Goal: Task Accomplishment & Management: Manage account settings

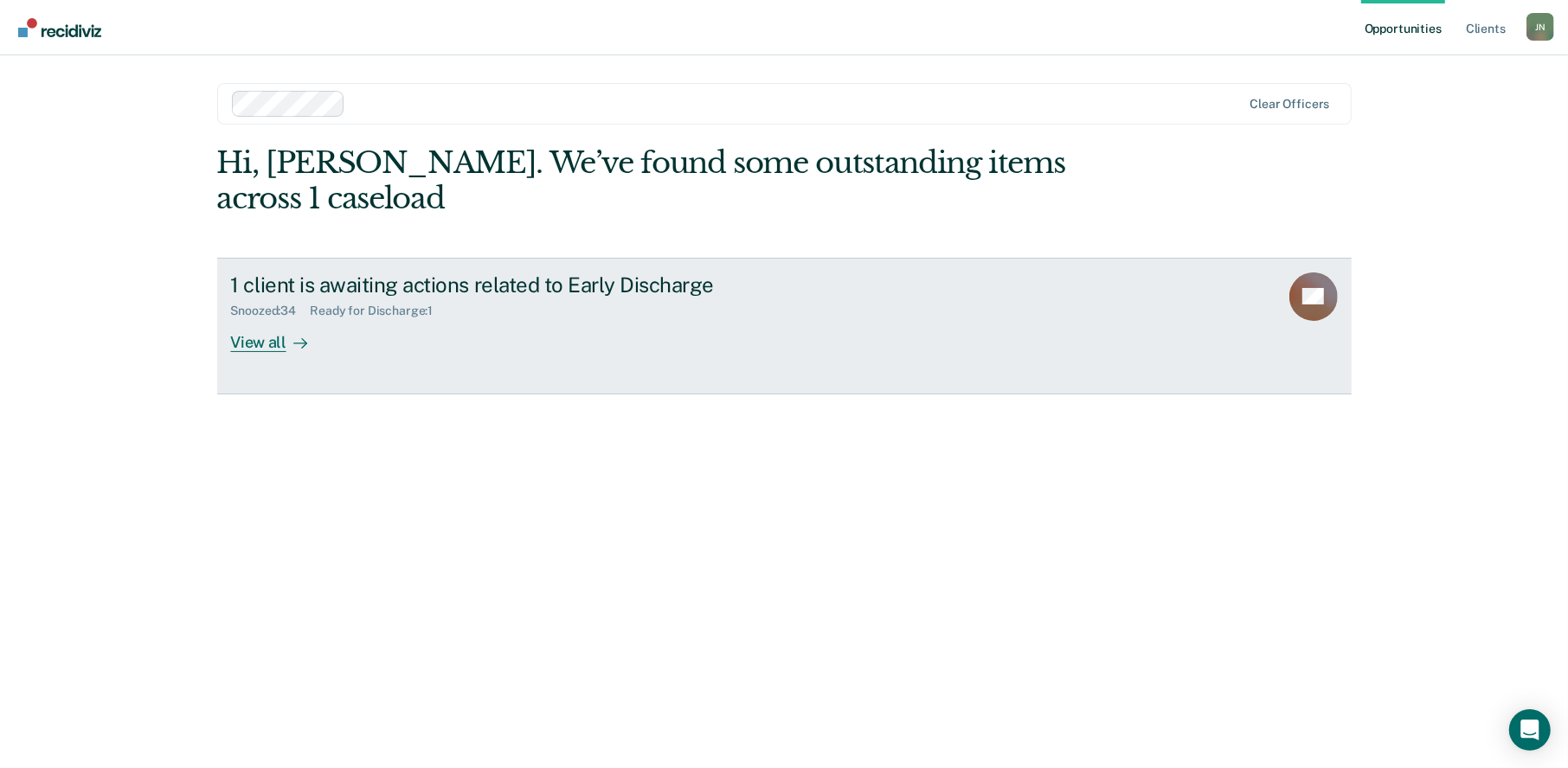
click at [268, 319] on div "View all" at bounding box center [280, 336] width 97 height 34
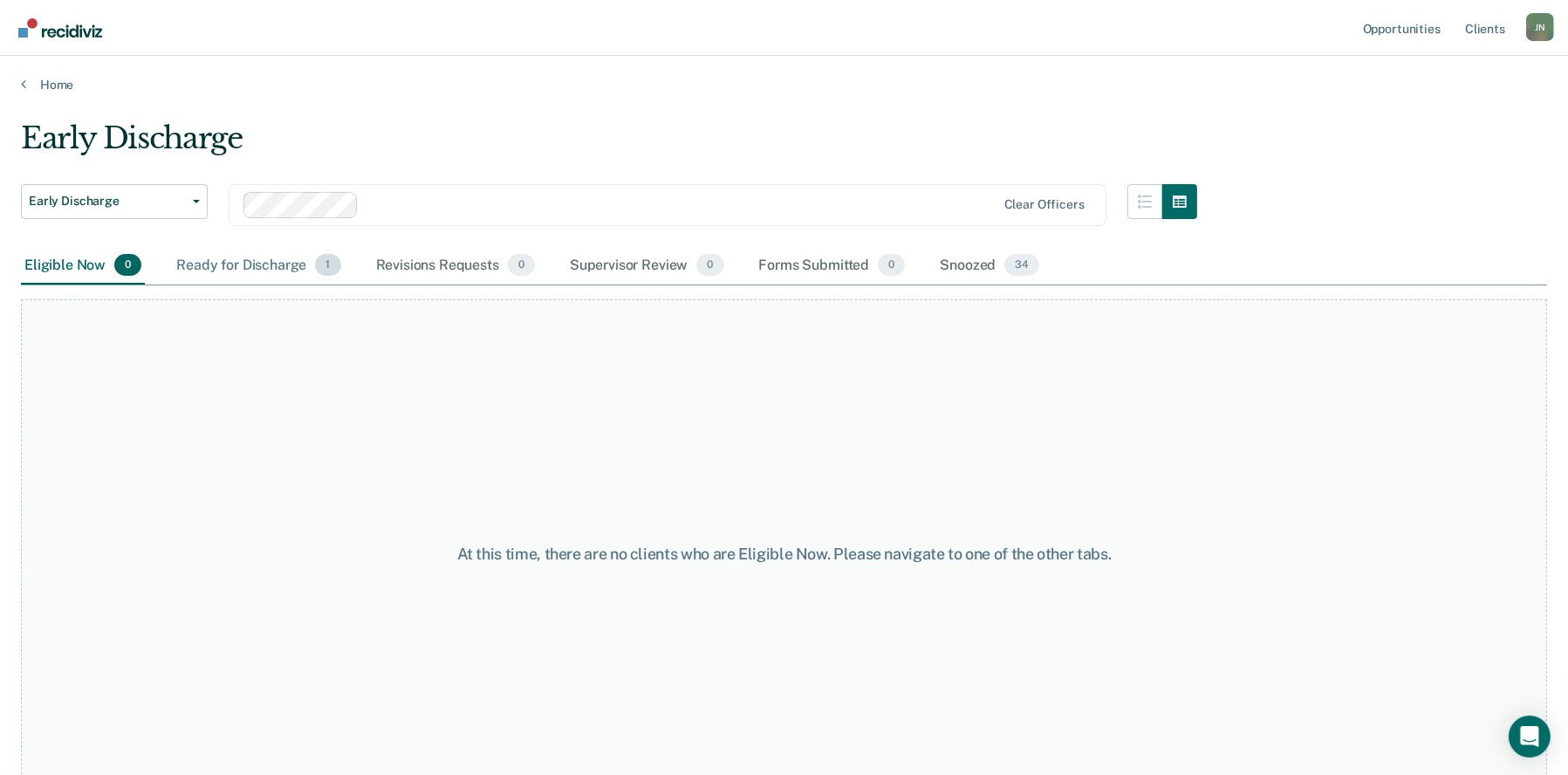
click at [305, 274] on div "Ready for Discharge 1" at bounding box center [259, 266] width 171 height 39
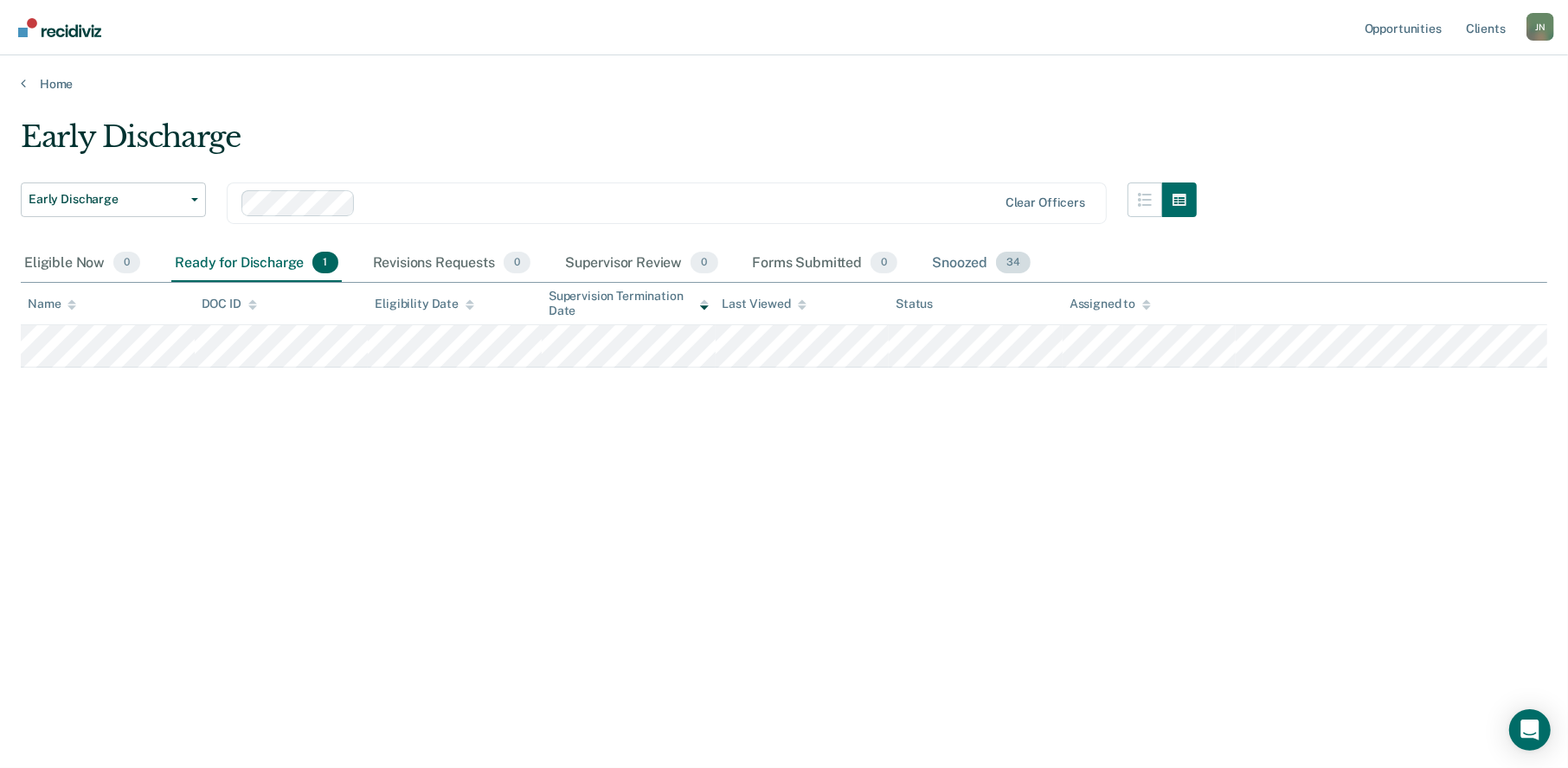
click at [942, 262] on div "Snoozed 34" at bounding box center [981, 264] width 105 height 38
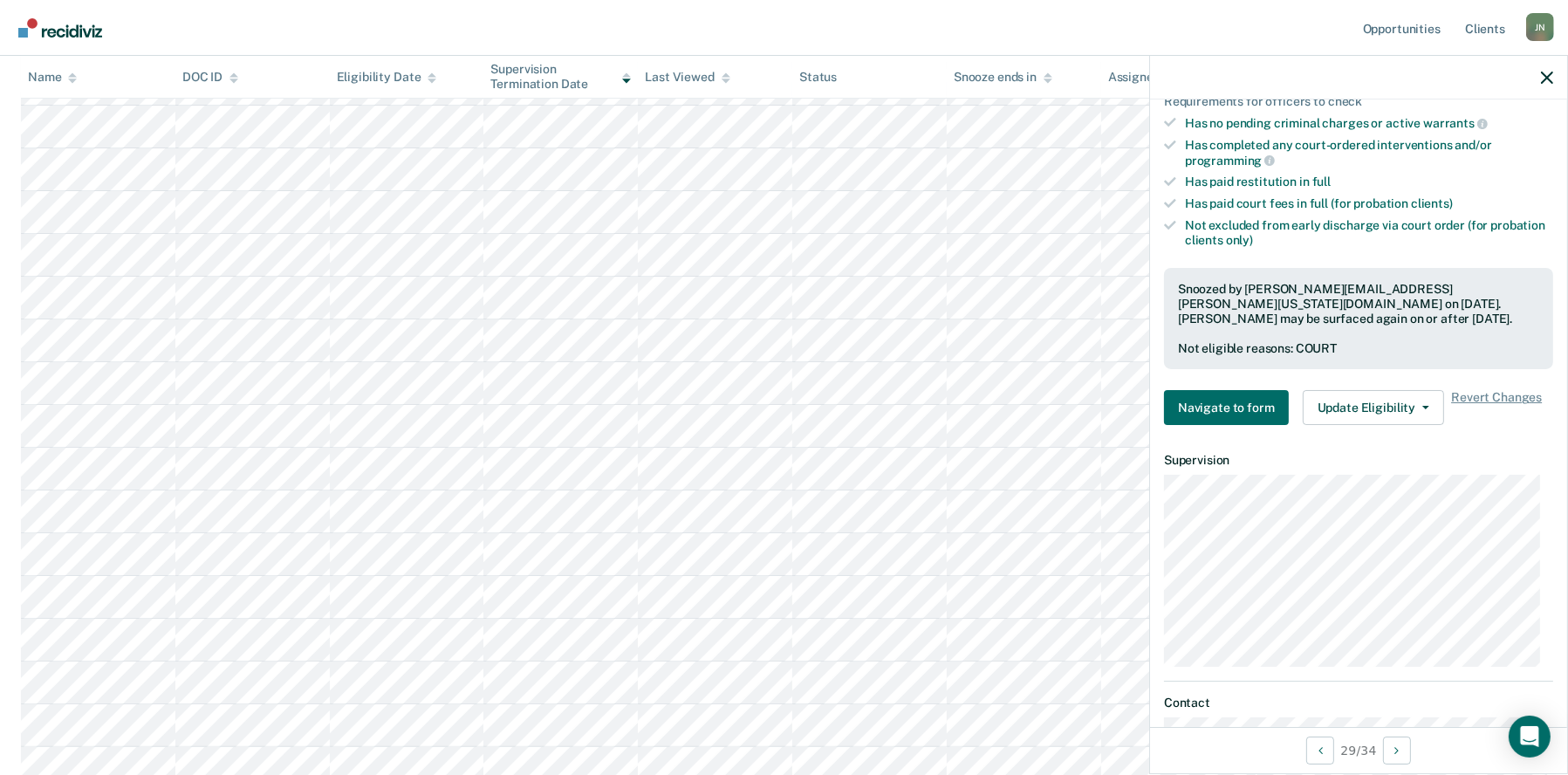
scroll to position [436, 0]
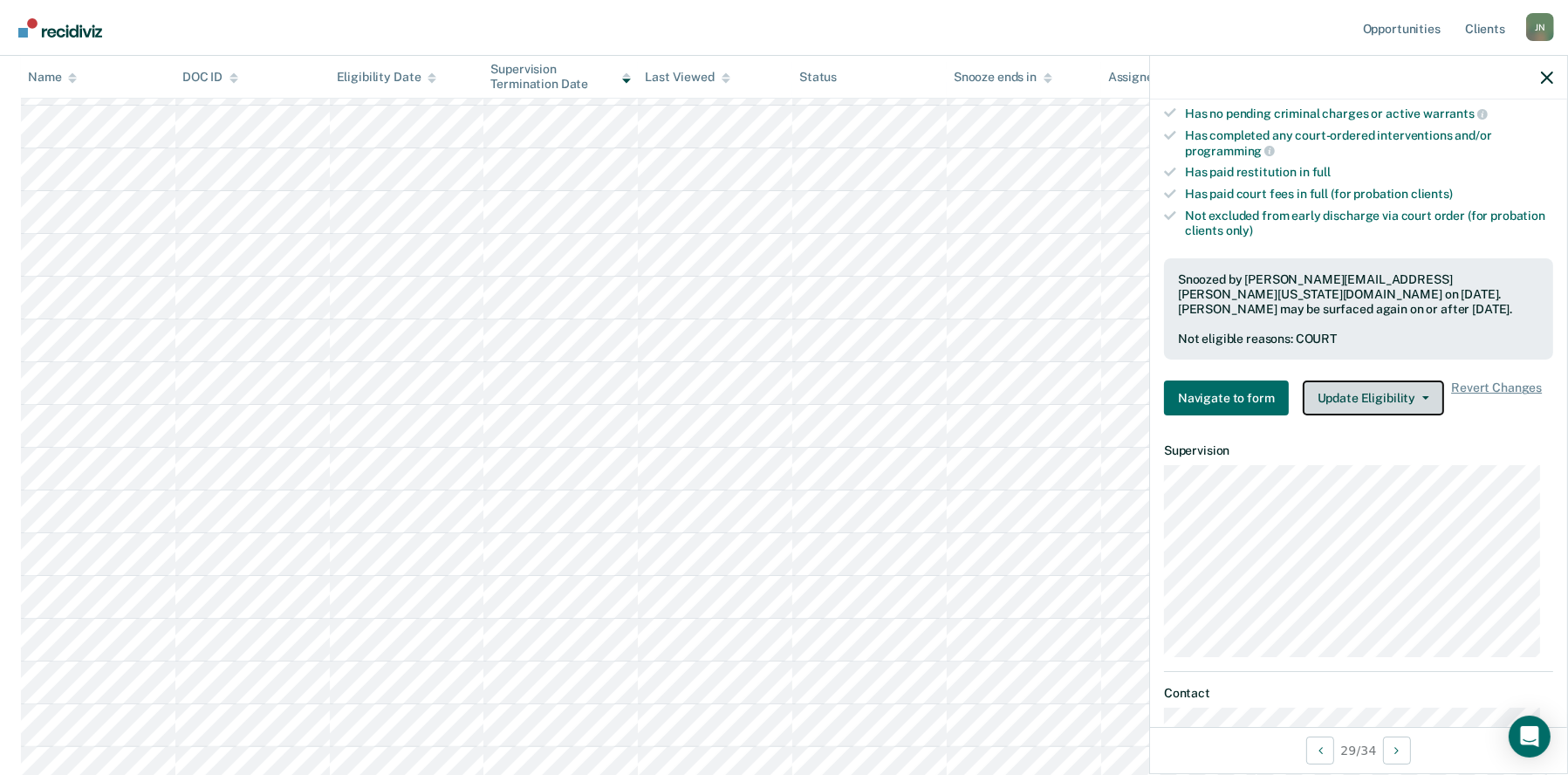
click at [1367, 388] on button "Update Eligibility" at bounding box center [1373, 398] width 141 height 35
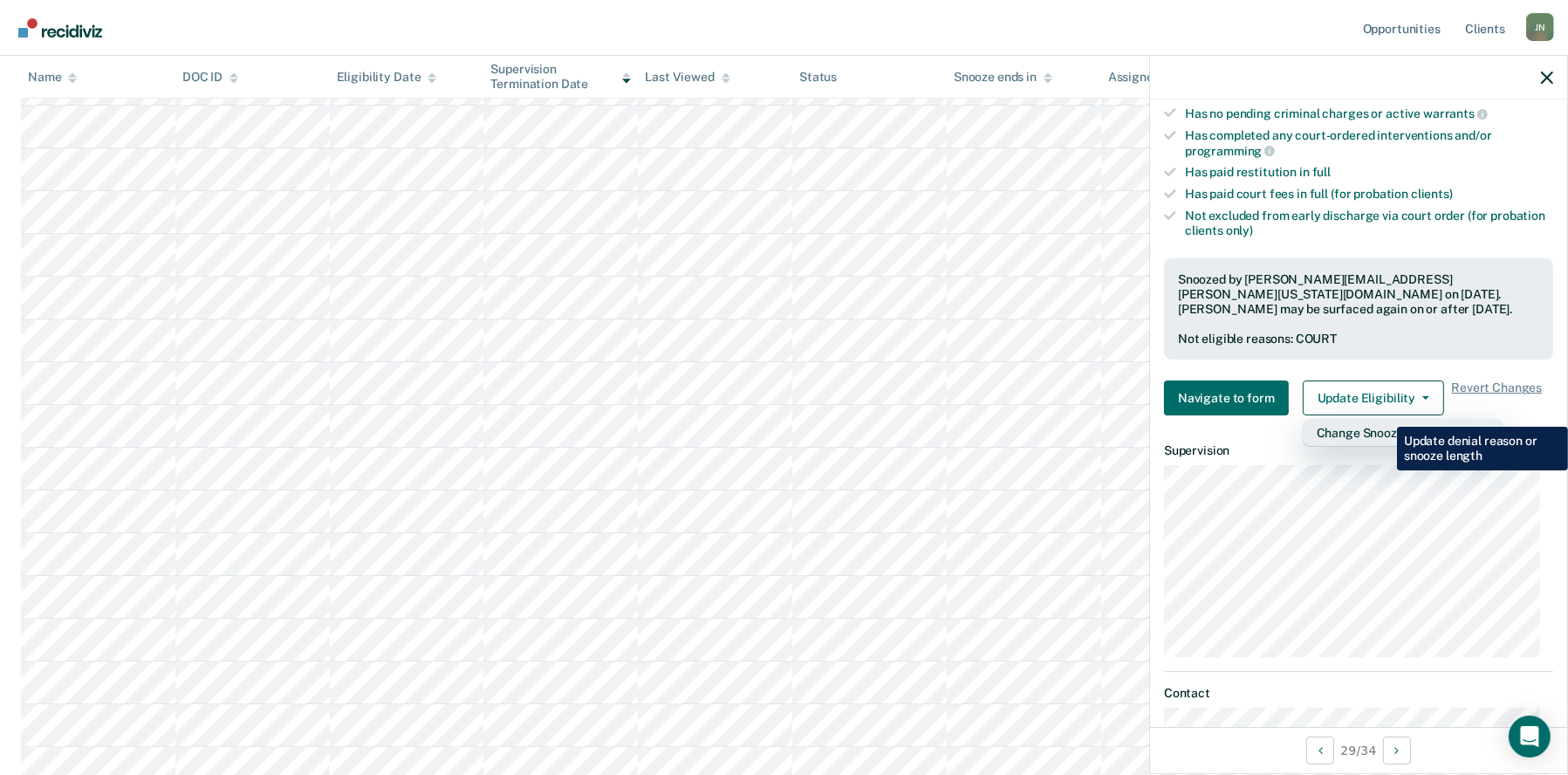
click at [1384, 419] on button "Change Snooze/Denial Reason" at bounding box center [1403, 434] width 200 height 28
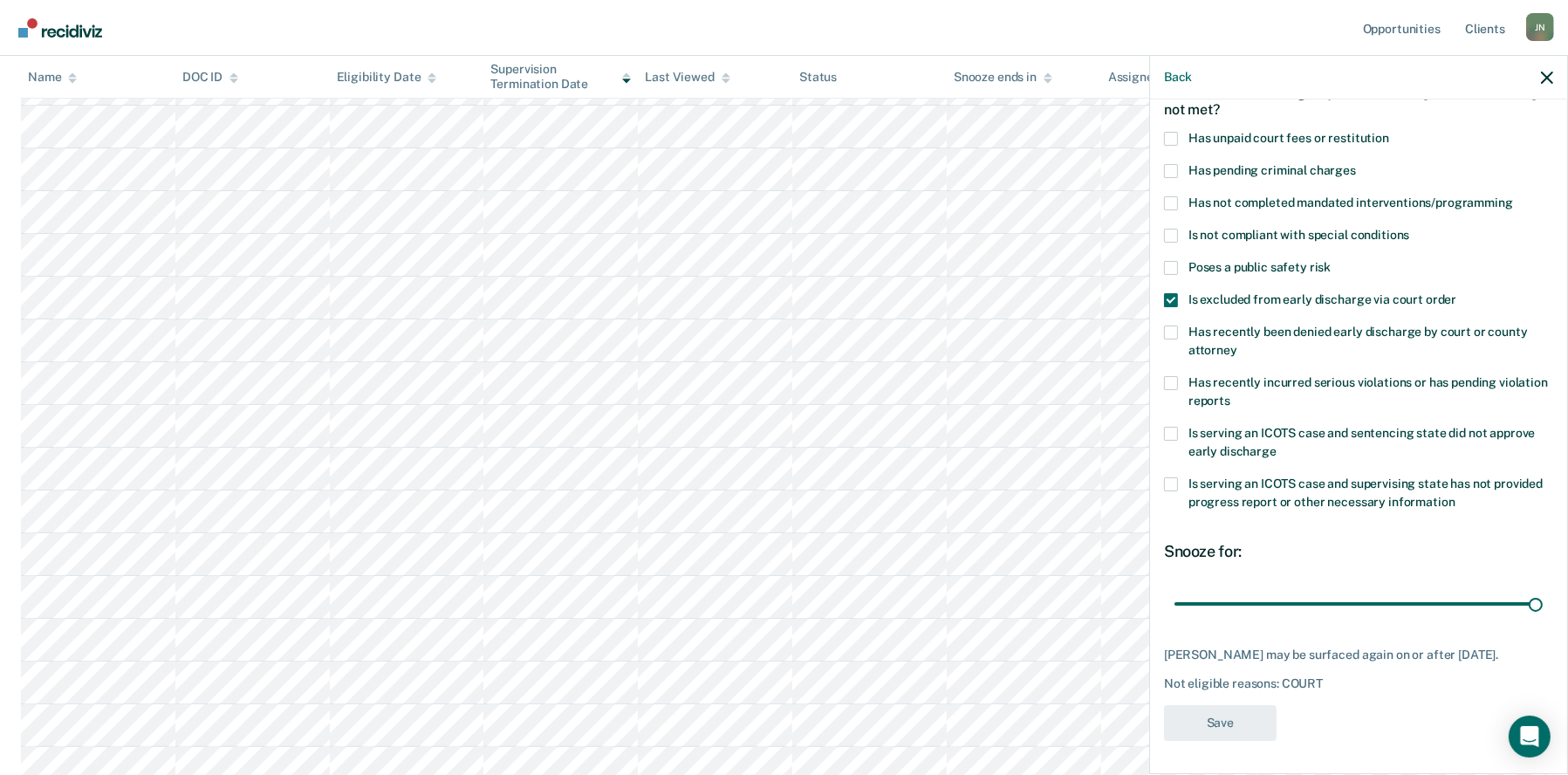
click at [1164, 295] on span at bounding box center [1170, 300] width 14 height 14
click at [1456, 293] on input "Is excluded from early discharge via court order" at bounding box center [1456, 293] width 0 height 0
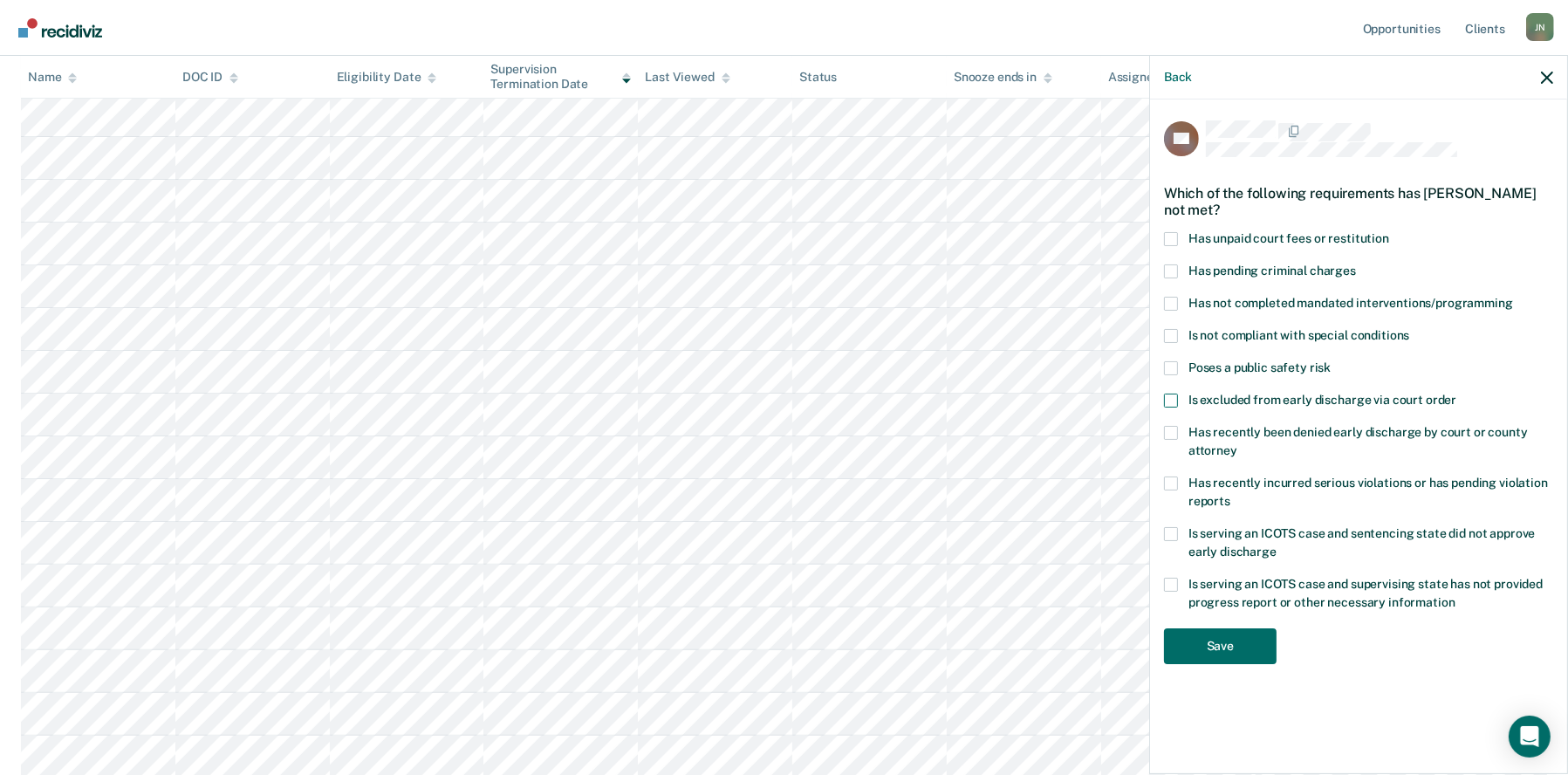
scroll to position [873, 0]
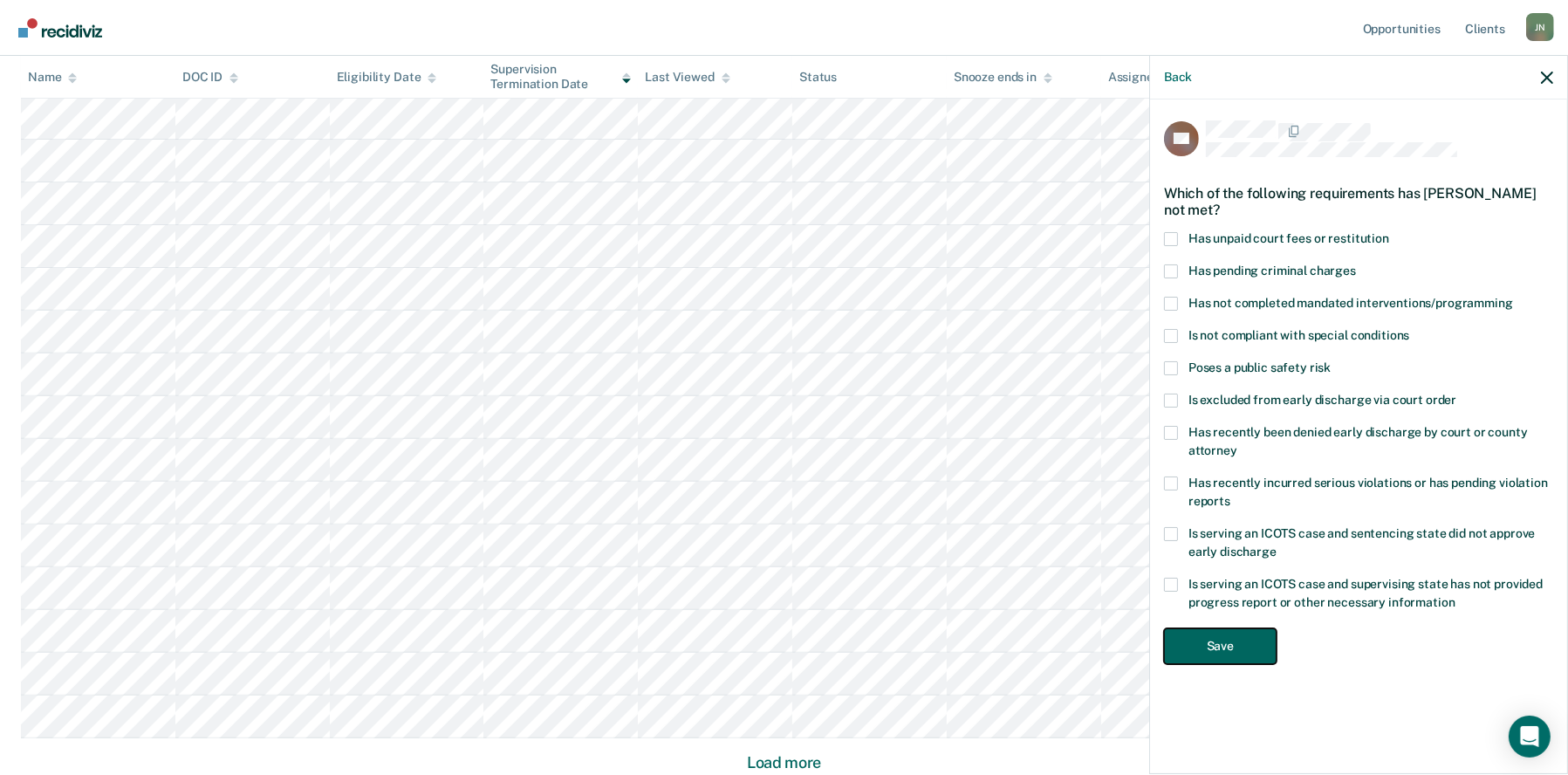
click at [1236, 628] on button "Save" at bounding box center [1220, 646] width 113 height 36
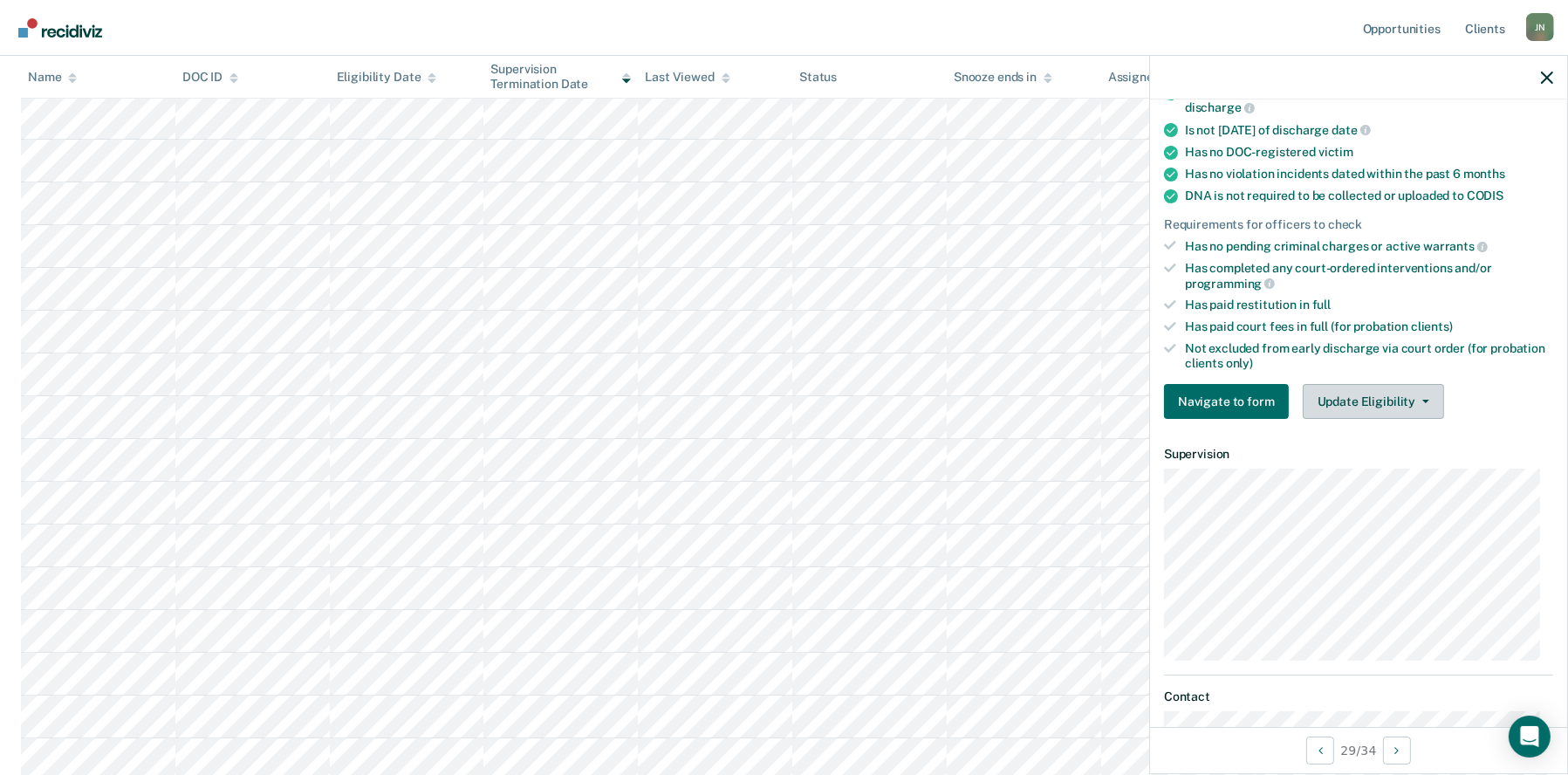
scroll to position [349, 0]
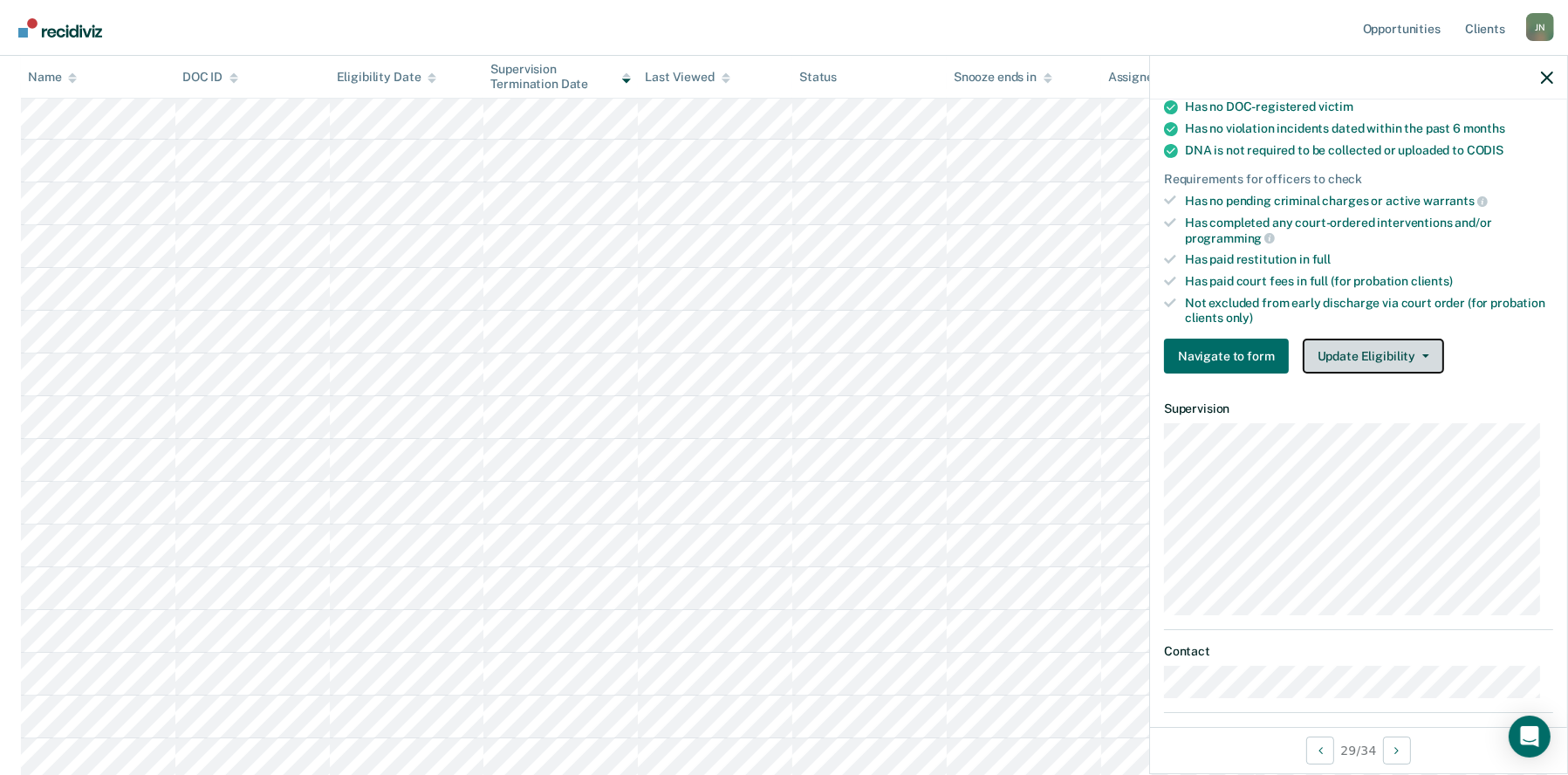
click at [1433, 360] on button "Update Eligibility" at bounding box center [1373, 356] width 141 height 35
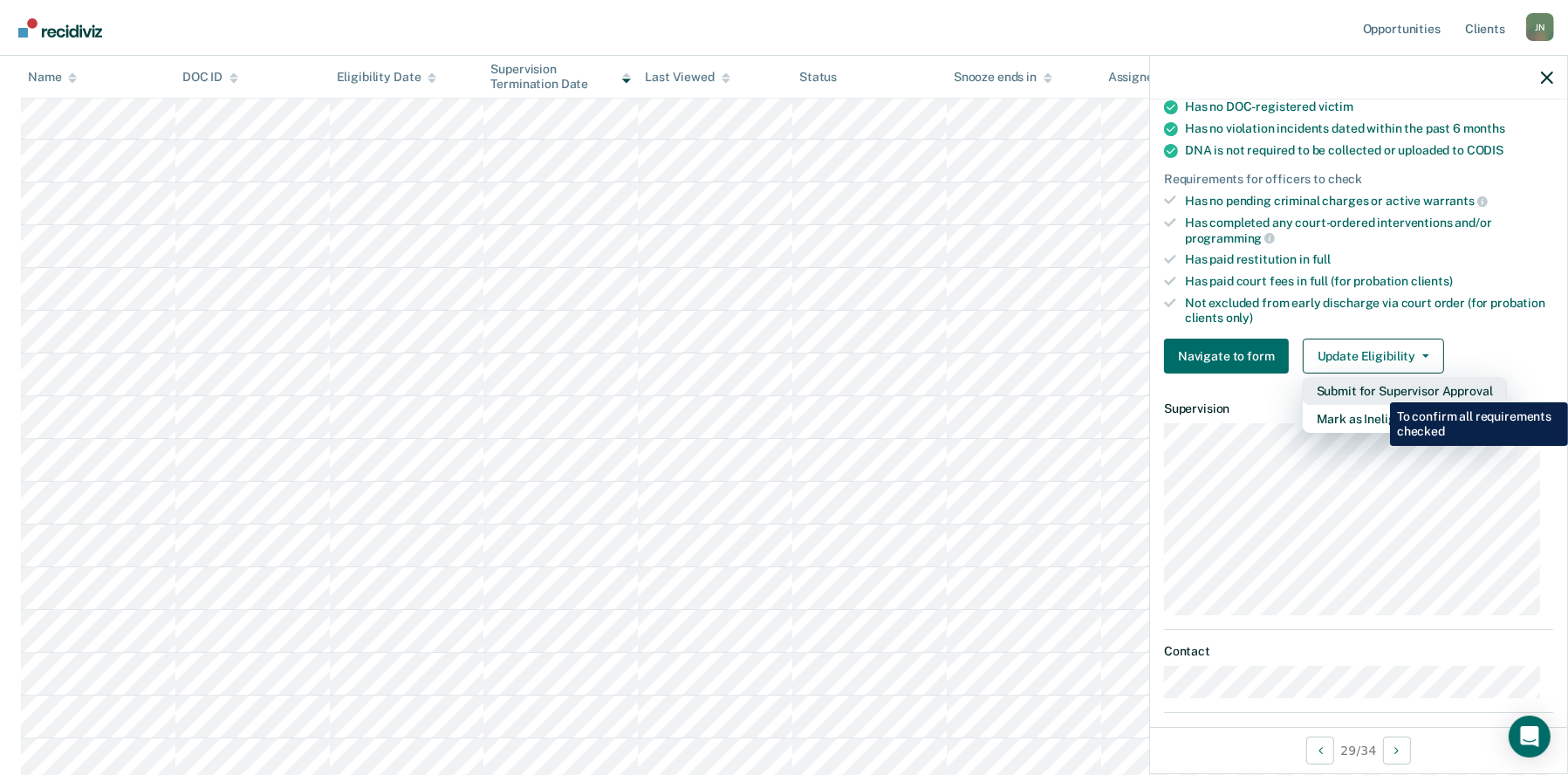
click at [1377, 389] on button "Submit for Supervisor Approval" at bounding box center [1404, 391] width 204 height 28
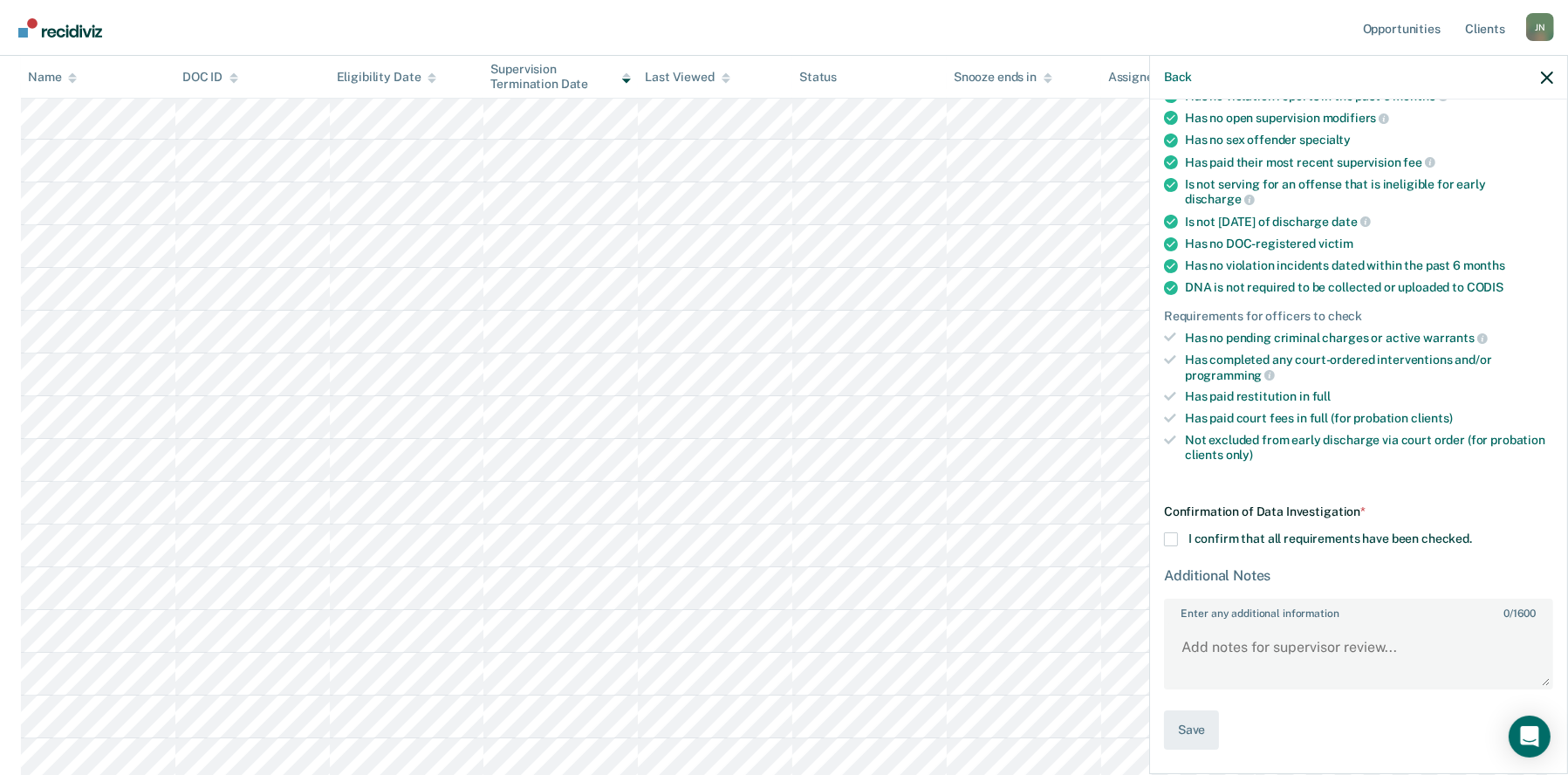
scroll to position [210, 0]
click at [1171, 539] on span at bounding box center [1170, 542] width 14 height 14
click at [1472, 535] on input "I confirm that all requirements have been checked." at bounding box center [1472, 535] width 0 height 0
click at [1198, 656] on textarea "Enter any additional information 0 / 1600" at bounding box center [1358, 658] width 385 height 65
type textarea "This is a deferred though"
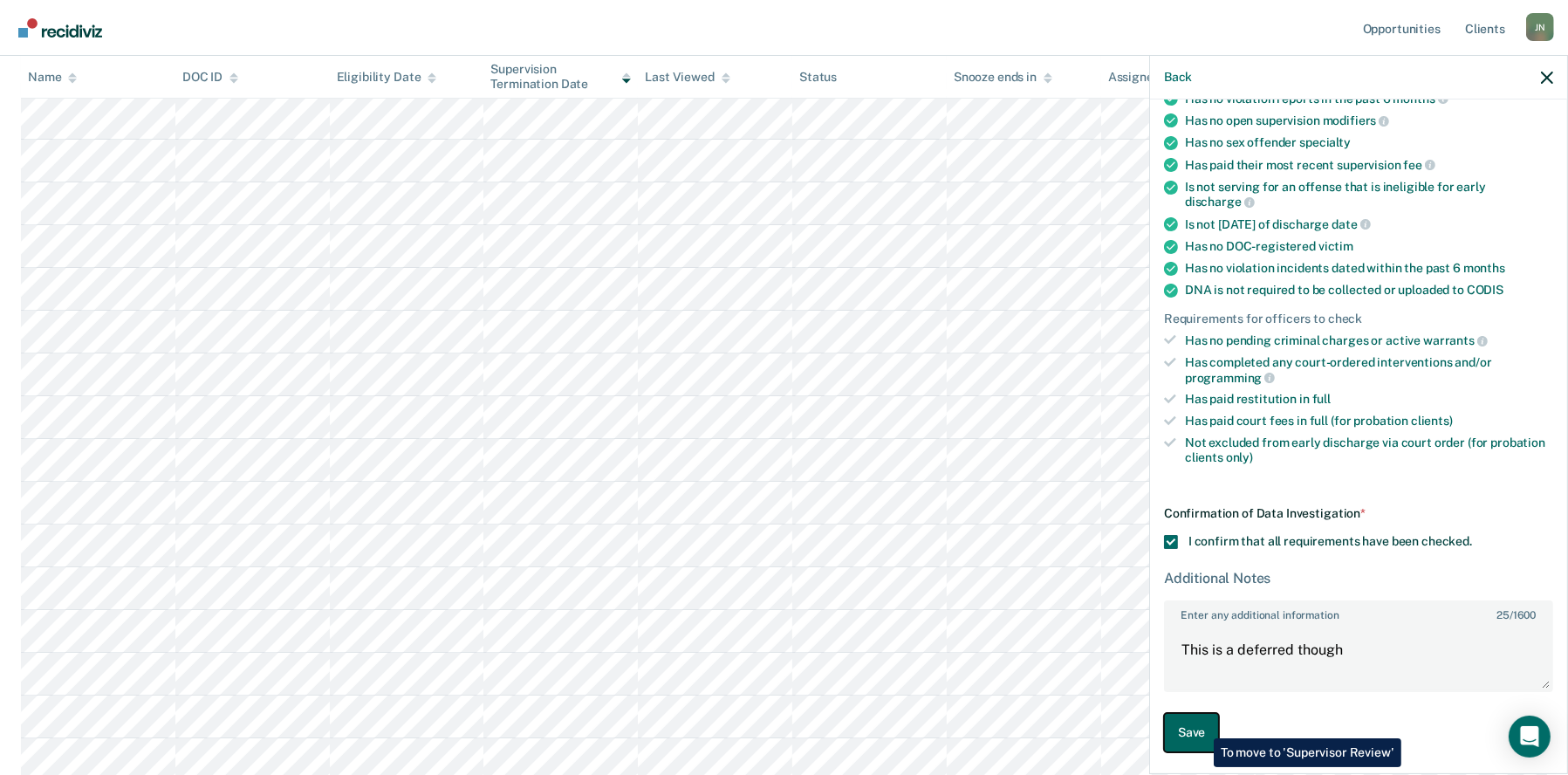
click at [1200, 725] on button "Save" at bounding box center [1191, 733] width 55 height 40
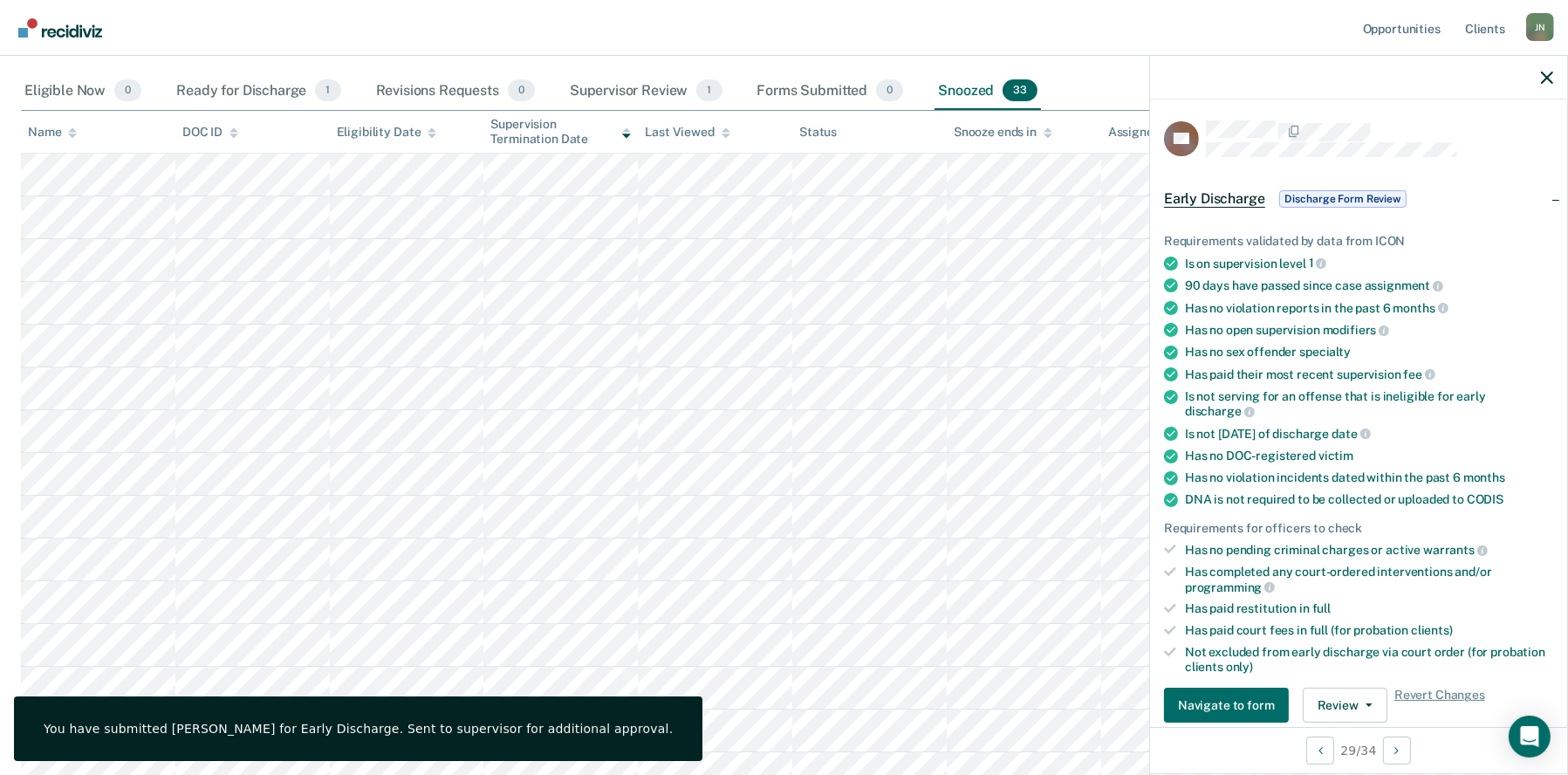
scroll to position [0, 0]
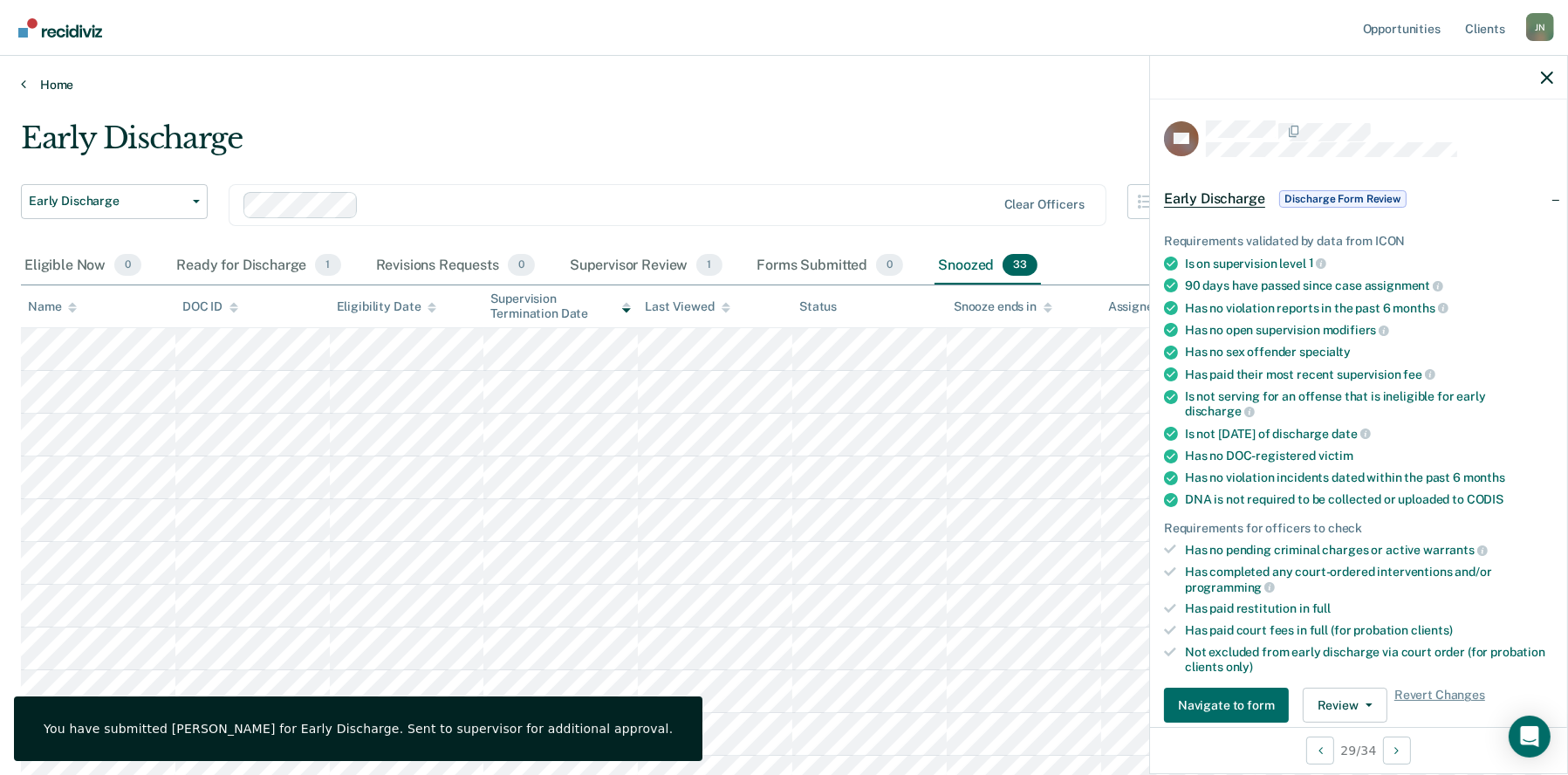
click at [57, 79] on link "Home" at bounding box center [784, 85] width 1527 height 16
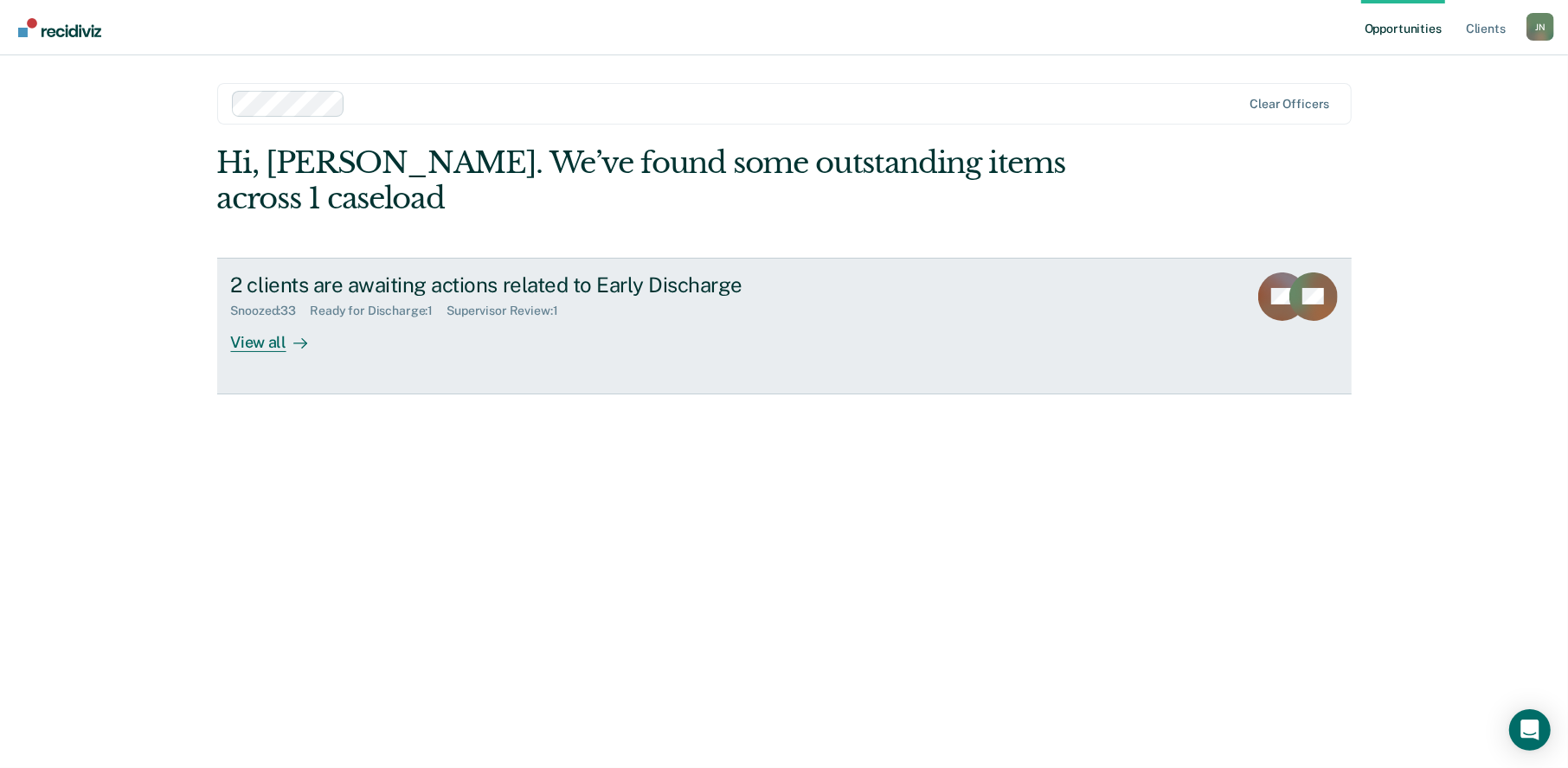
click at [259, 319] on div "View all" at bounding box center [280, 336] width 97 height 34
